Goal: Communication & Community: Answer question/provide support

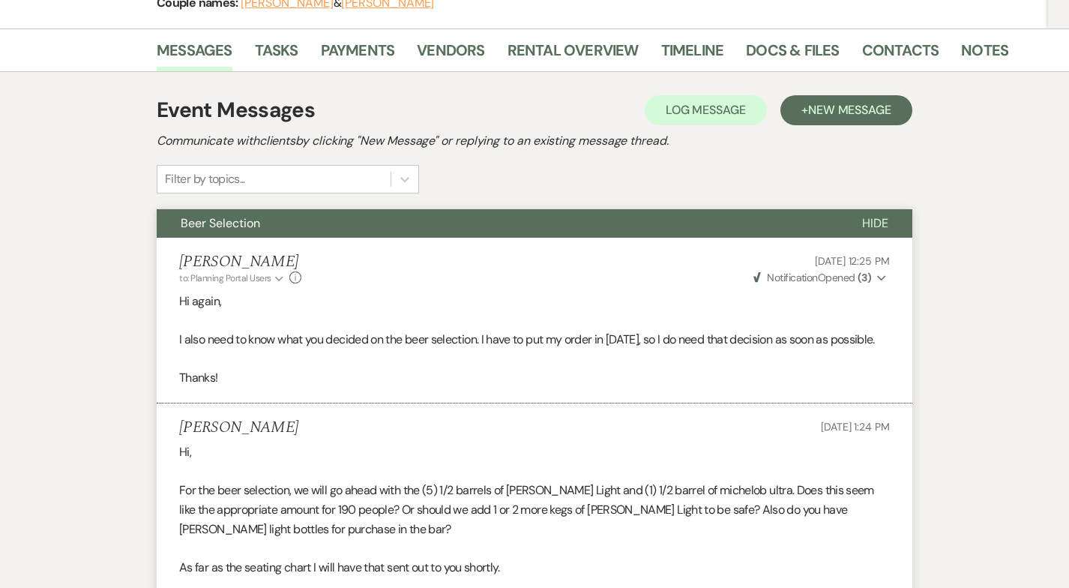
scroll to position [134, 0]
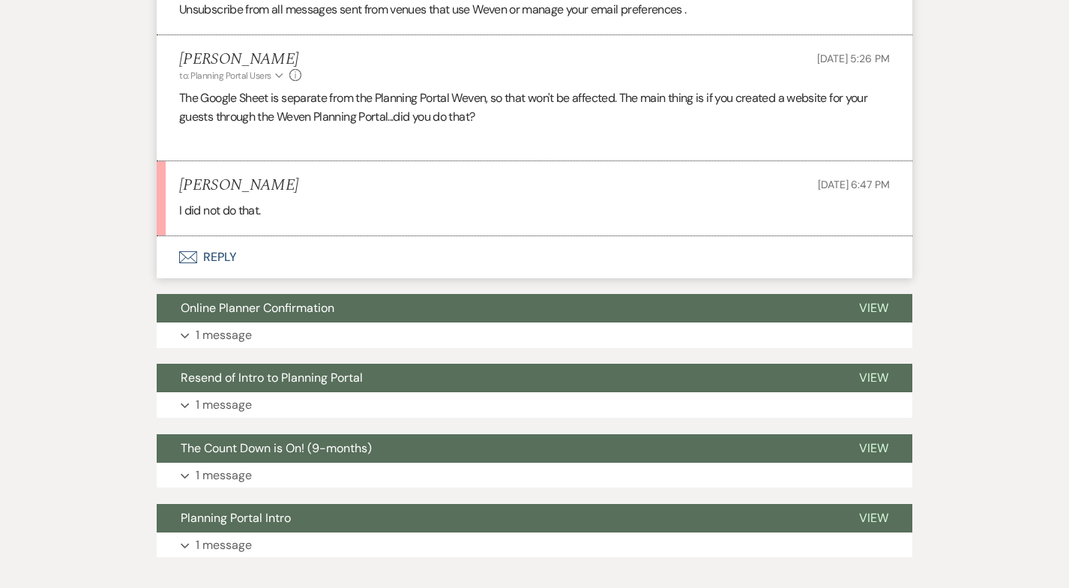
click at [229, 268] on button "Envelope Reply" at bounding box center [535, 257] width 756 height 42
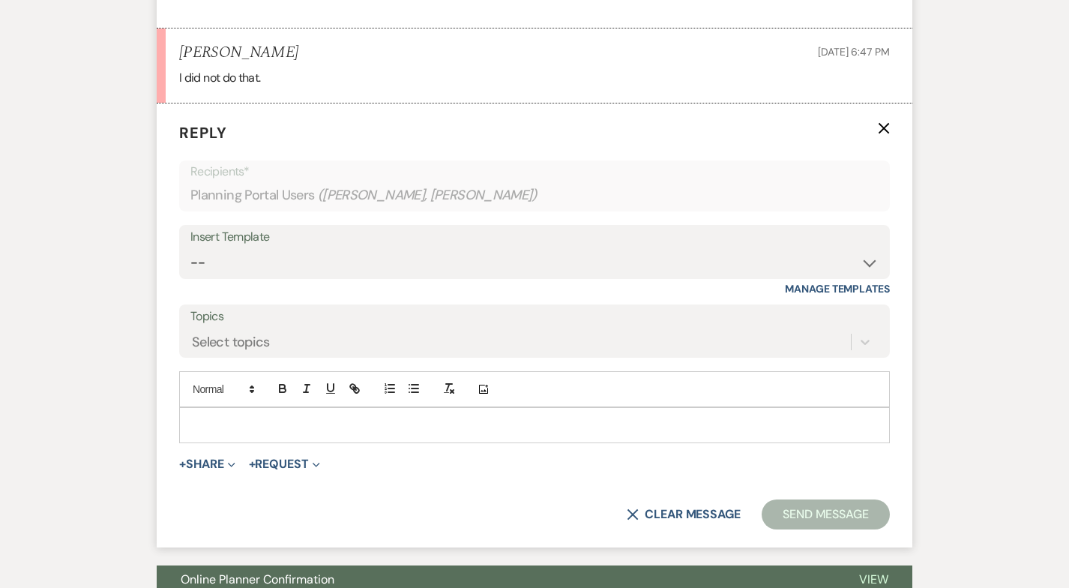
scroll to position [1831, 0]
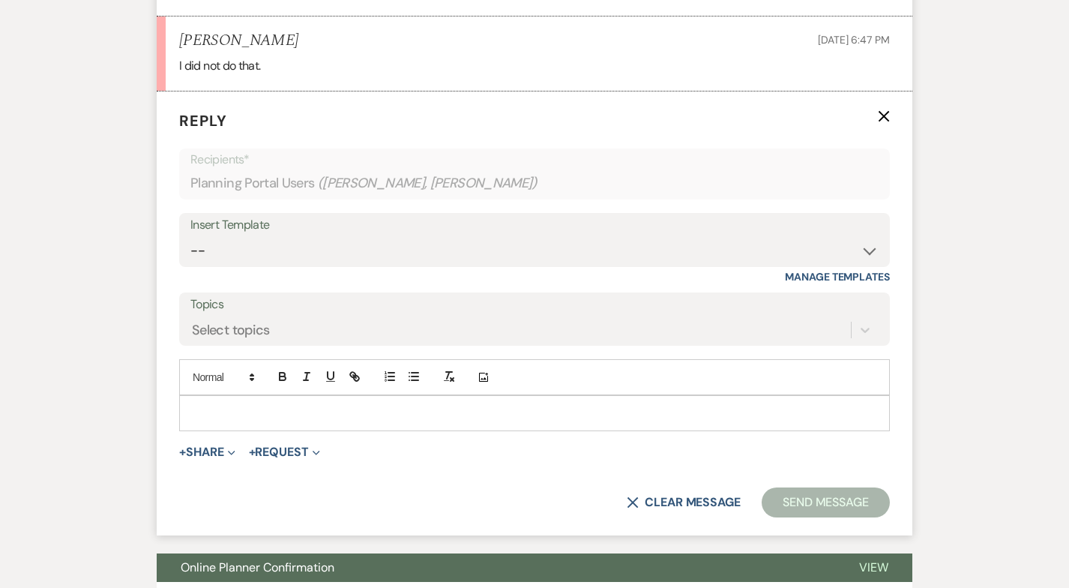
click at [227, 421] on p at bounding box center [534, 413] width 687 height 16
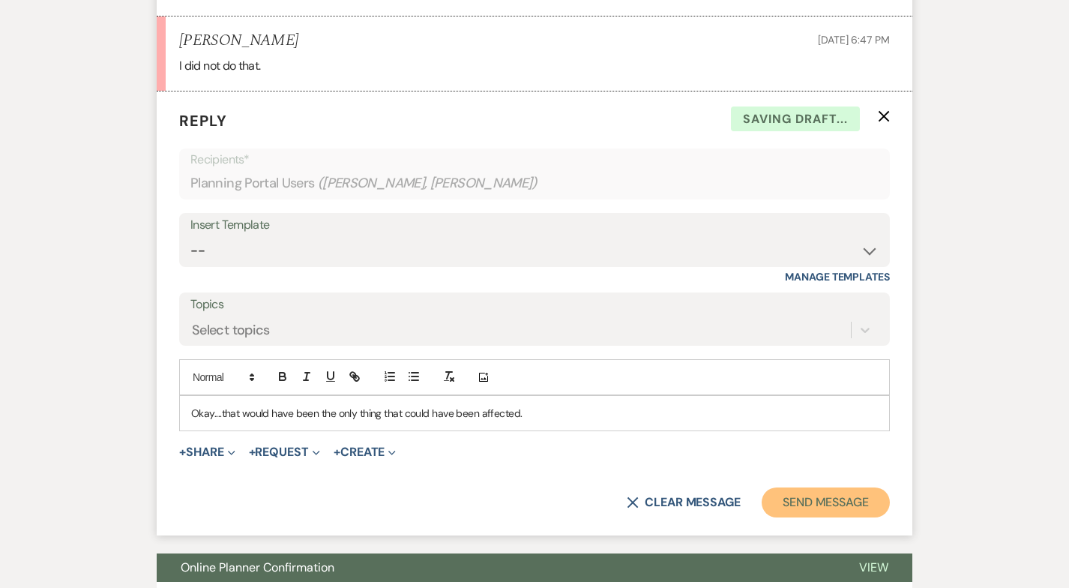
click at [822, 517] on button "Send Message" at bounding box center [826, 502] width 128 height 30
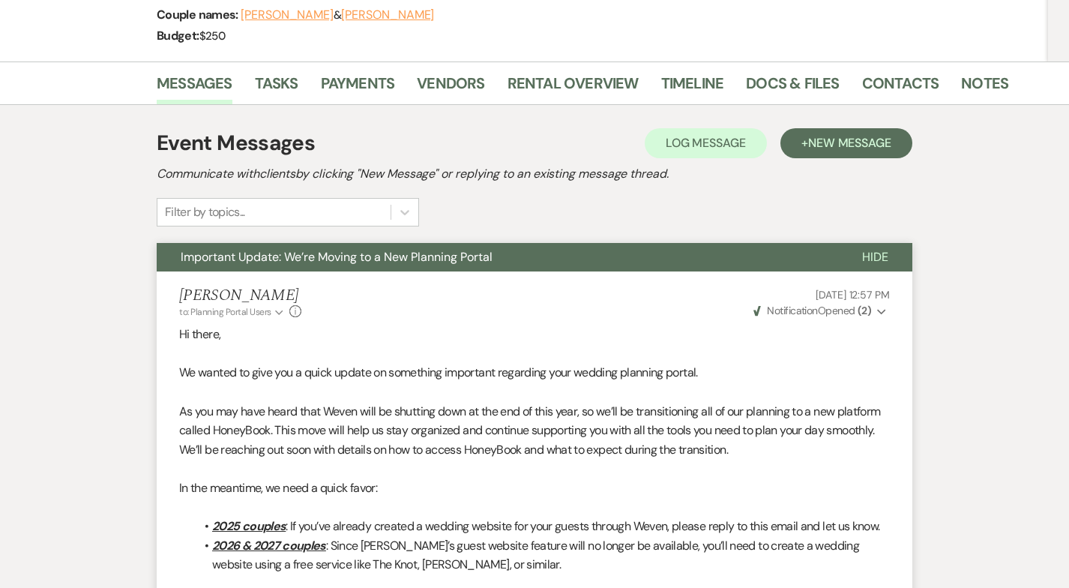
scroll to position [0, 0]
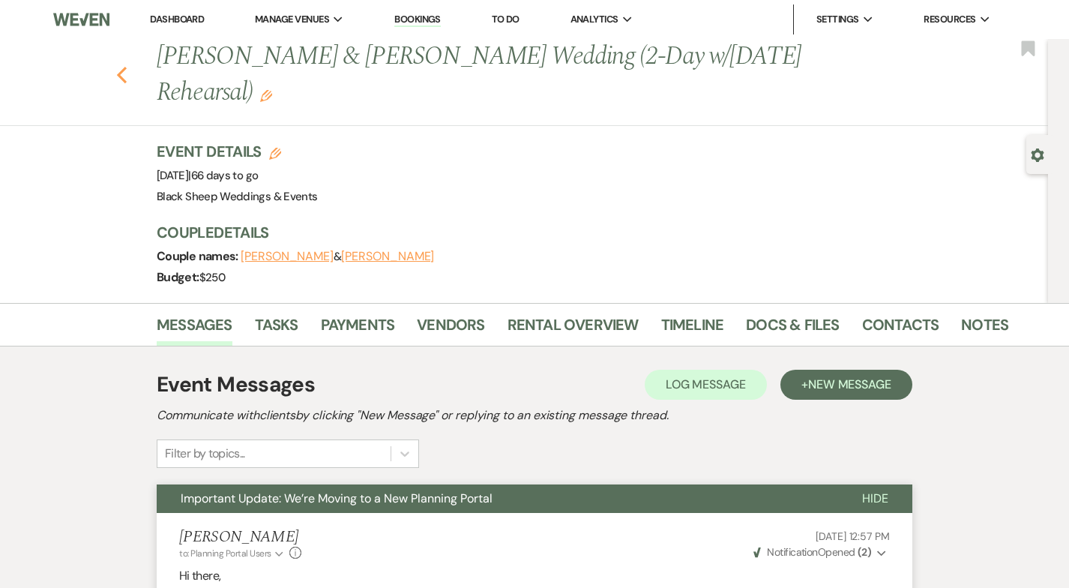
click at [126, 73] on icon "Previous" at bounding box center [121, 75] width 11 height 18
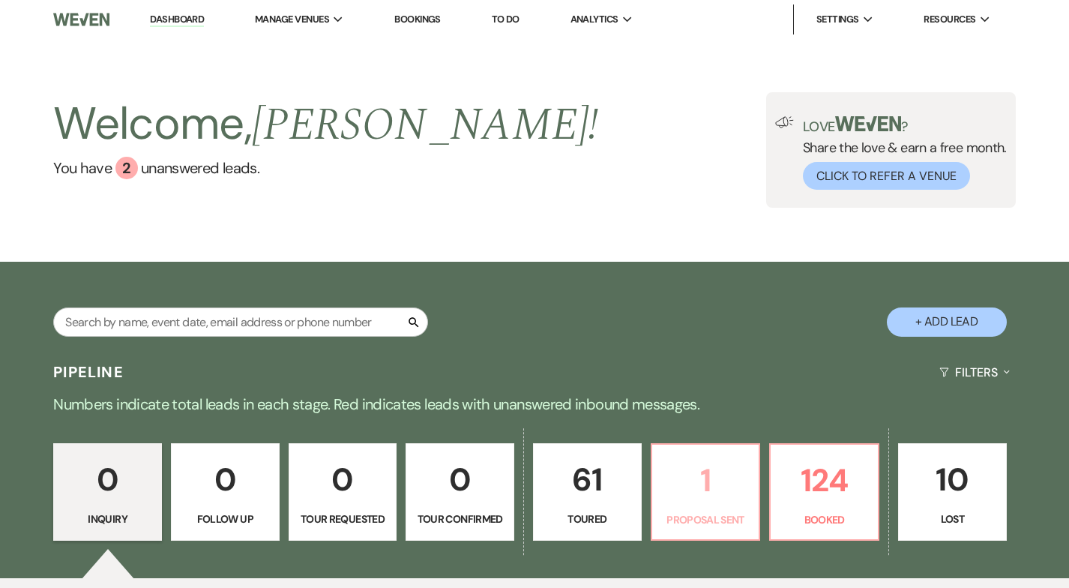
click at [715, 458] on p "1" at bounding box center [705, 480] width 89 height 50
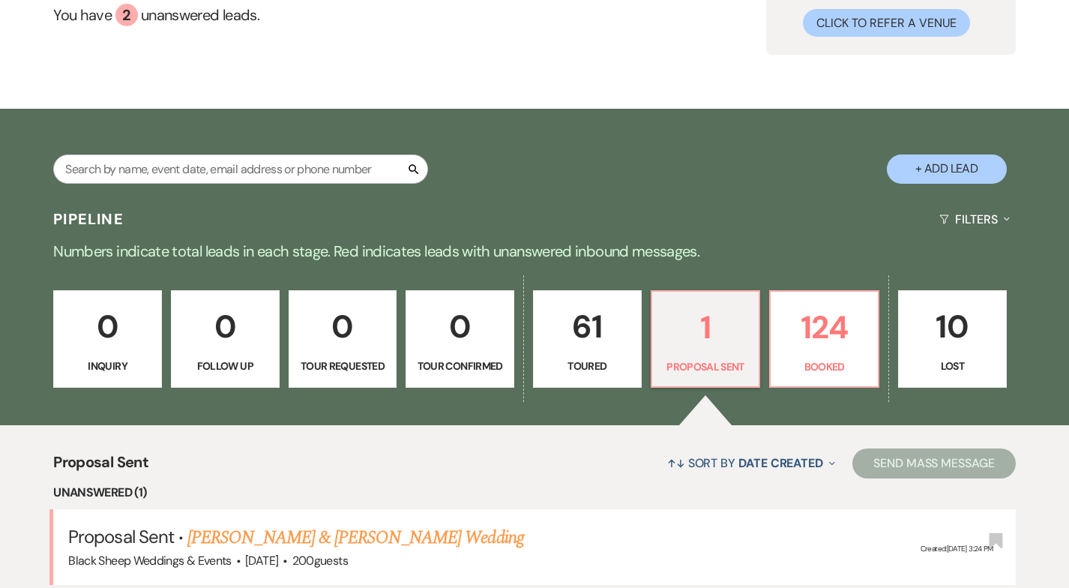
select select "6"
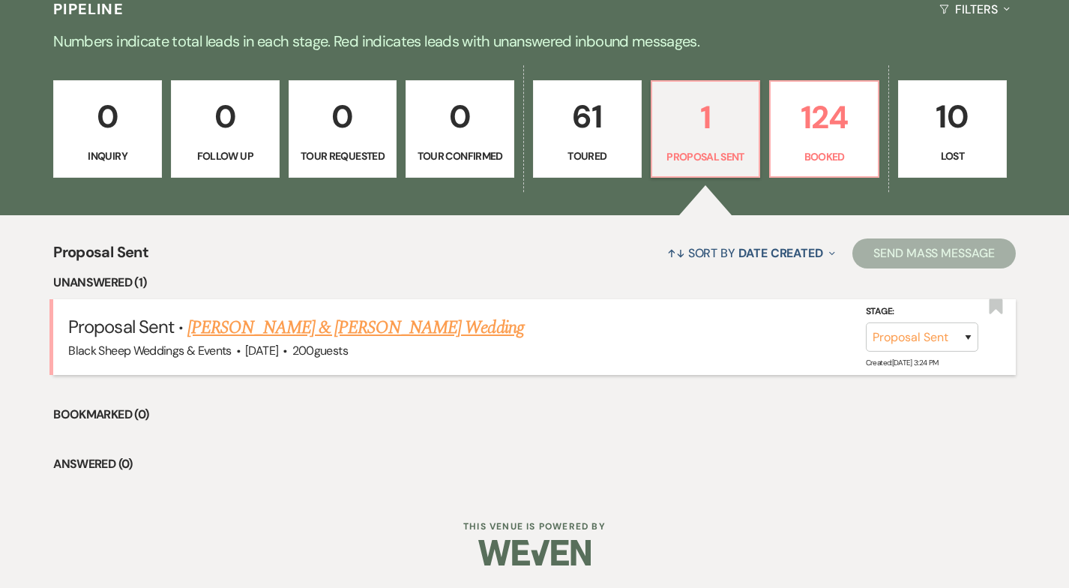
click at [295, 321] on link "[PERSON_NAME] & [PERSON_NAME] Wedding" at bounding box center [355, 327] width 336 height 27
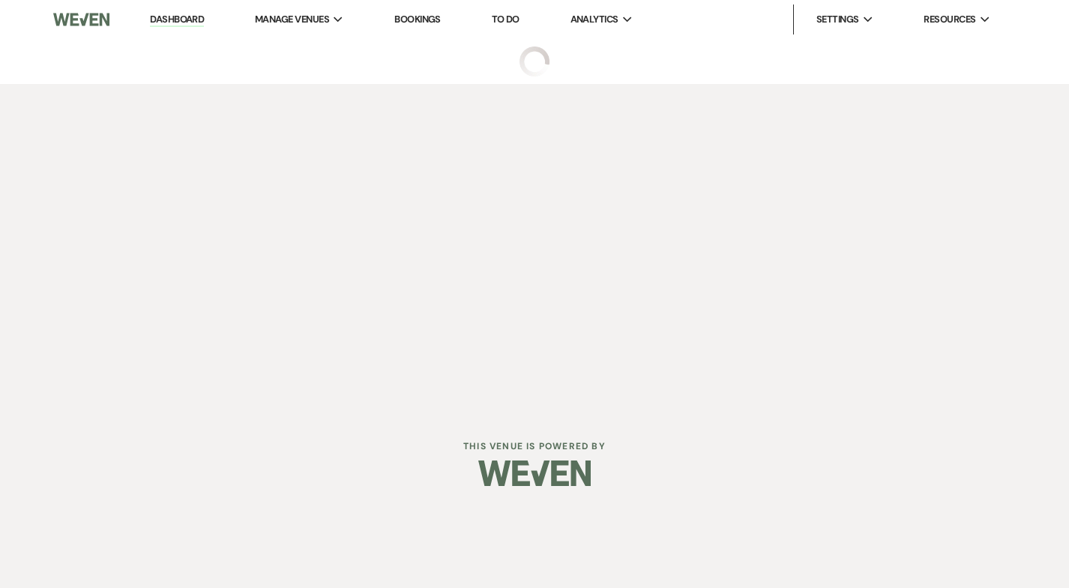
select select "6"
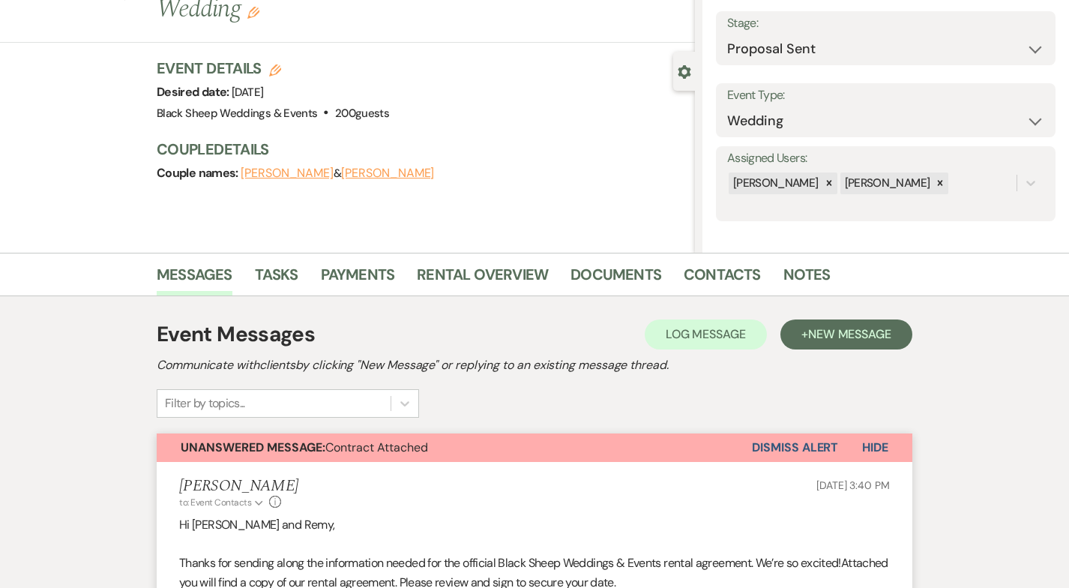
select select "14"
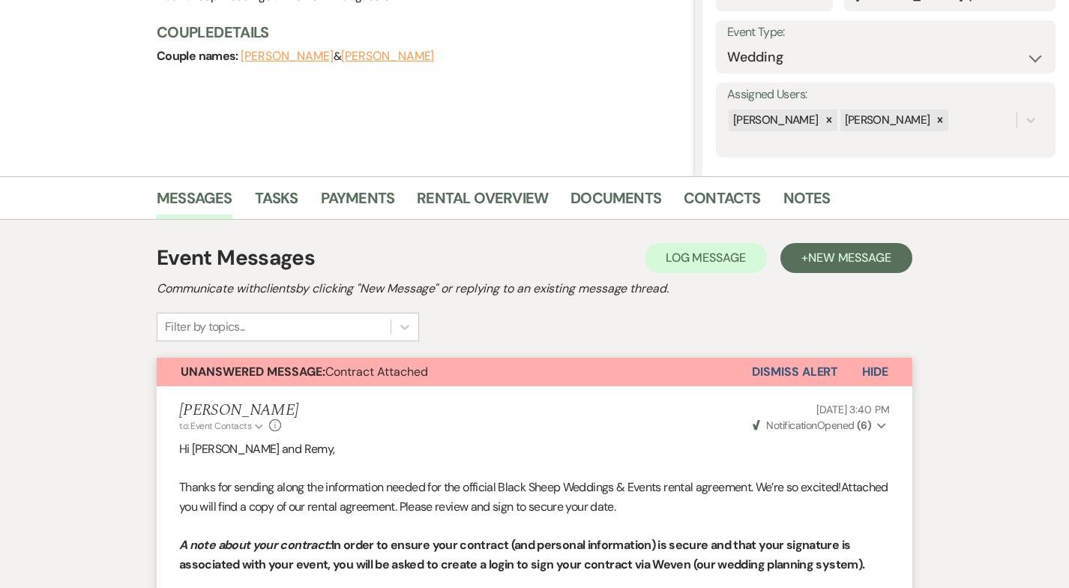
scroll to position [201, 0]
